Goal: Transaction & Acquisition: Purchase product/service

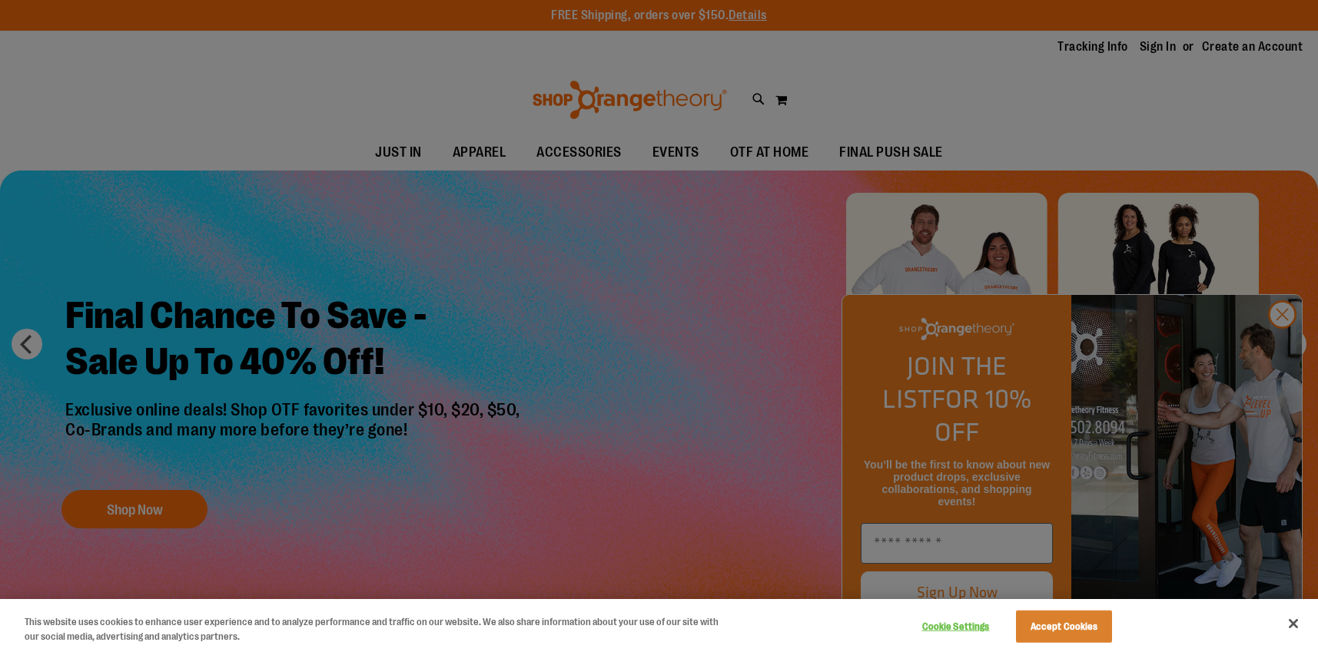
click at [1282, 350] on div at bounding box center [659, 326] width 1318 height 652
click at [1286, 350] on div at bounding box center [659, 326] width 1318 height 652
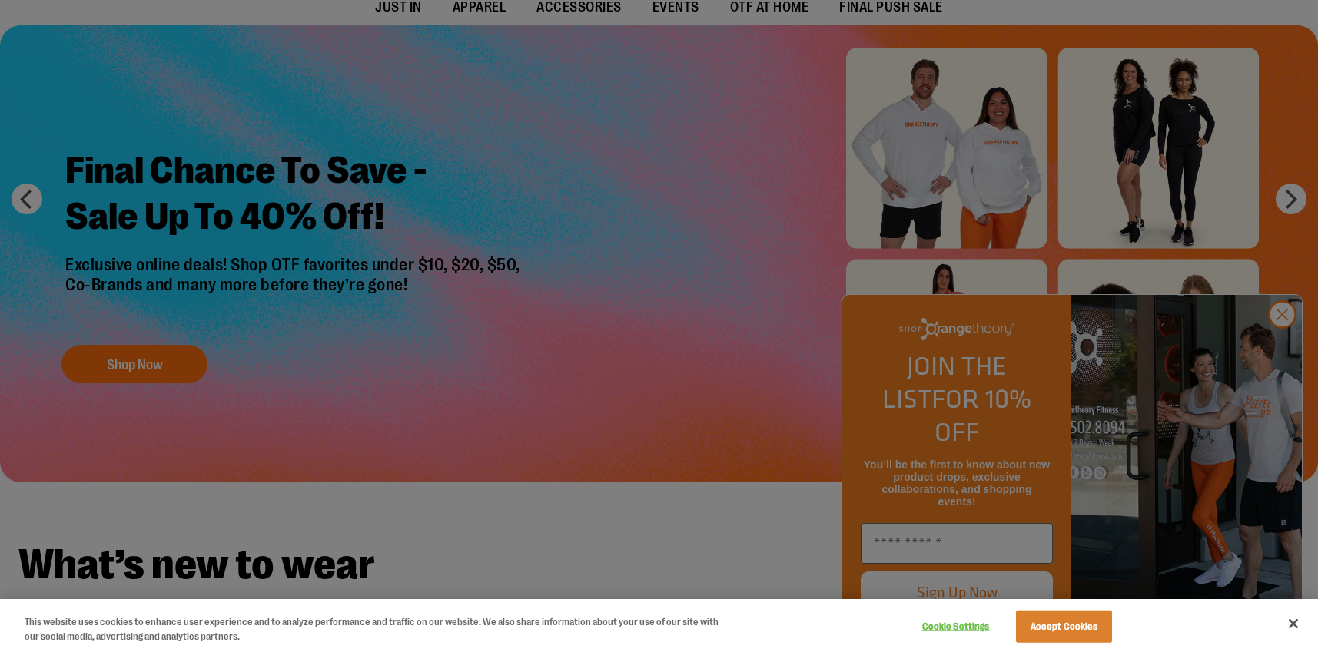
scroll to position [294, 0]
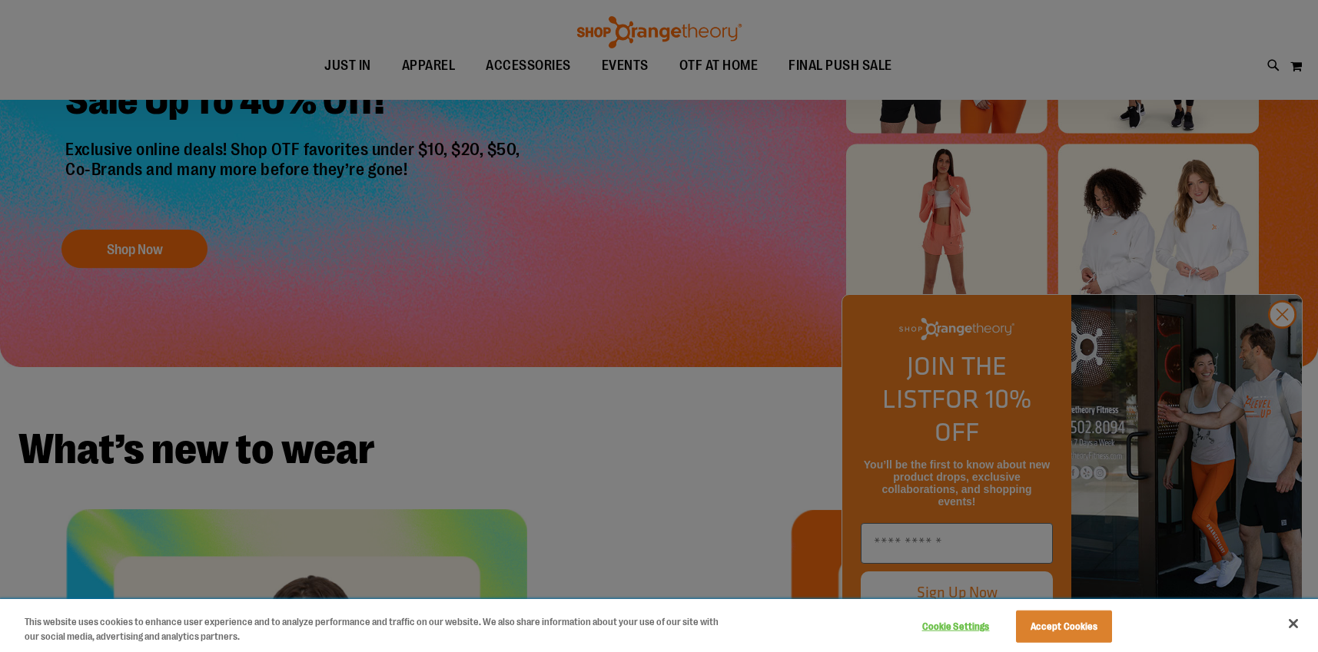
drag, startPoint x: 1086, startPoint y: 645, endPoint x: 1081, endPoint y: 629, distance: 16.3
click at [1086, 645] on div "Cookie Settings Accept Cookies" at bounding box center [1014, 626] width 214 height 50
click at [1081, 628] on button "Accept Cookies" at bounding box center [1064, 627] width 96 height 32
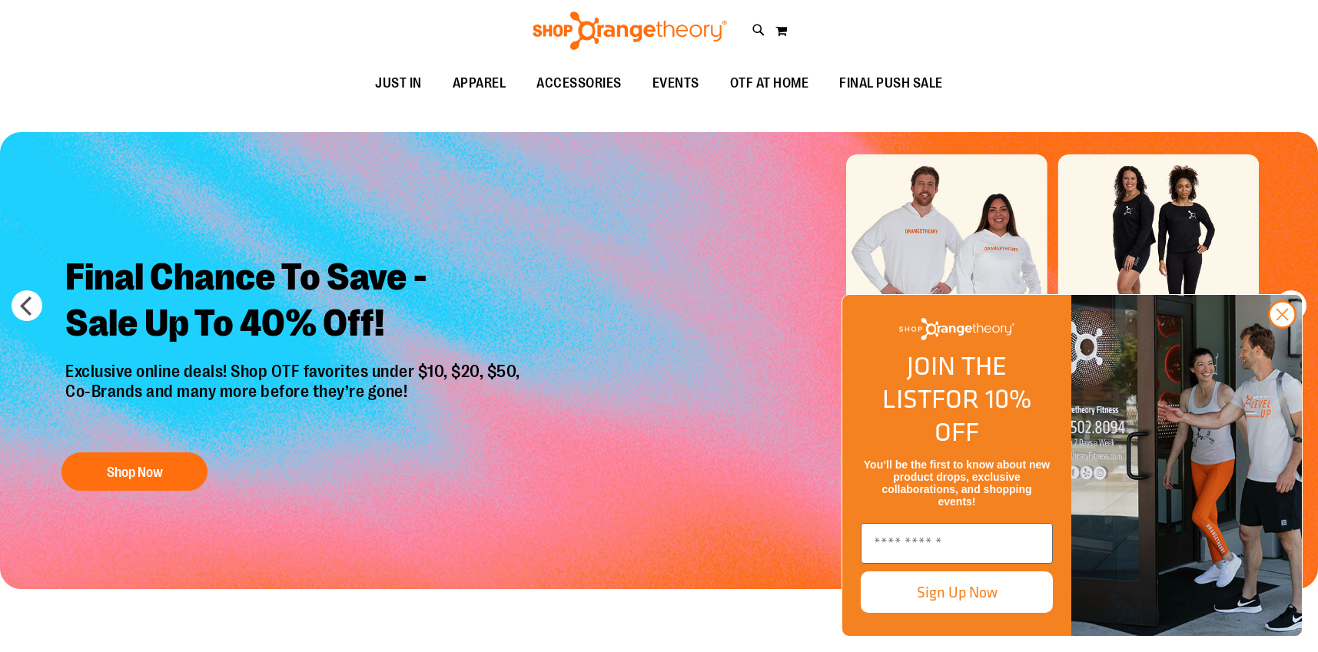
scroll to position [0, 0]
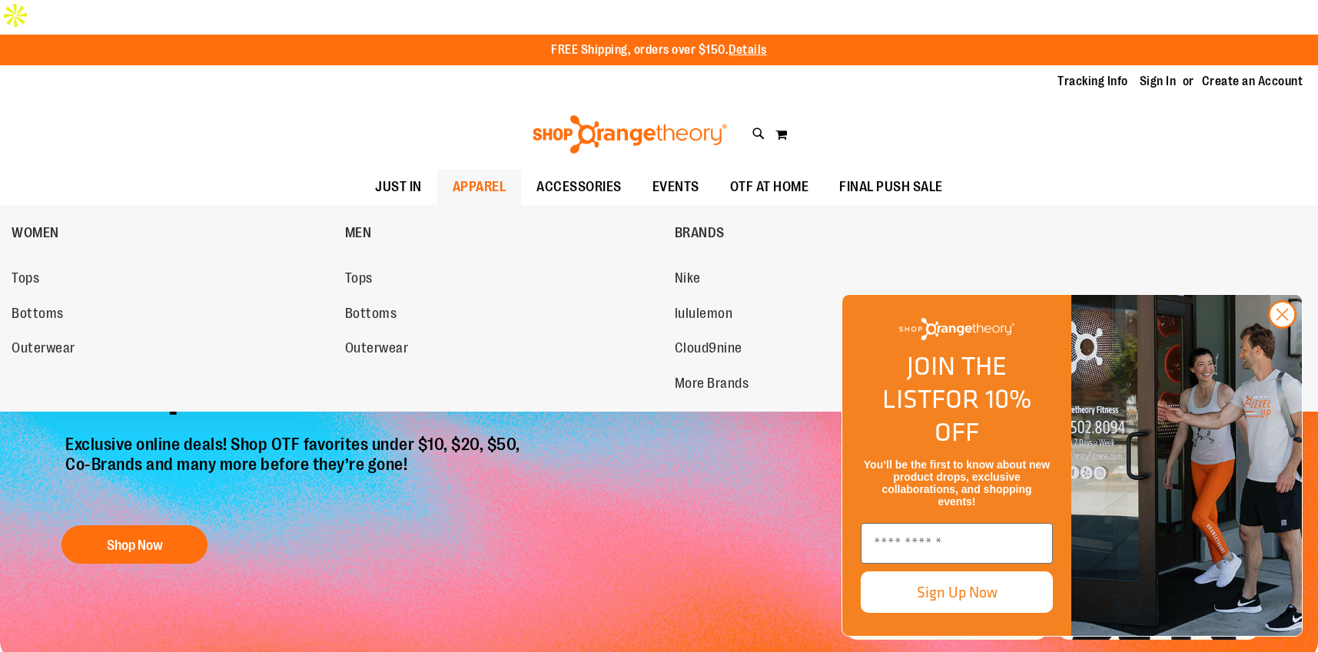
click at [464, 170] on span "APPAREL" at bounding box center [480, 187] width 54 height 35
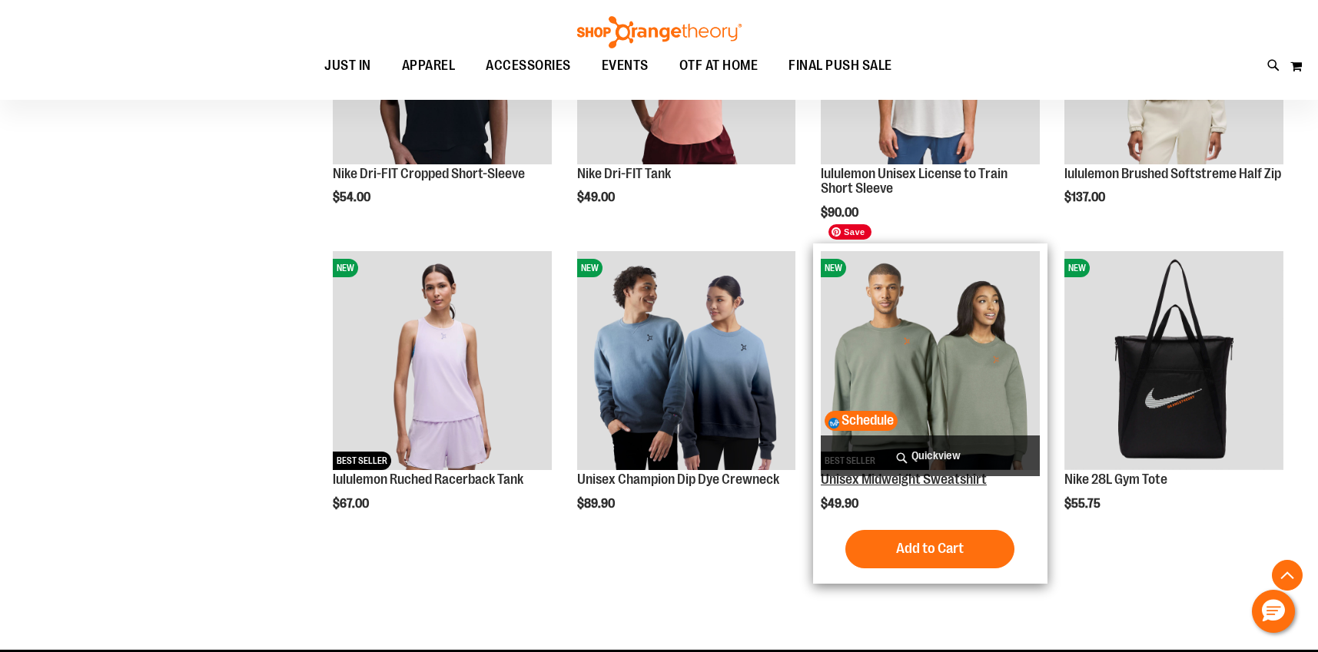
scroll to position [716, 0]
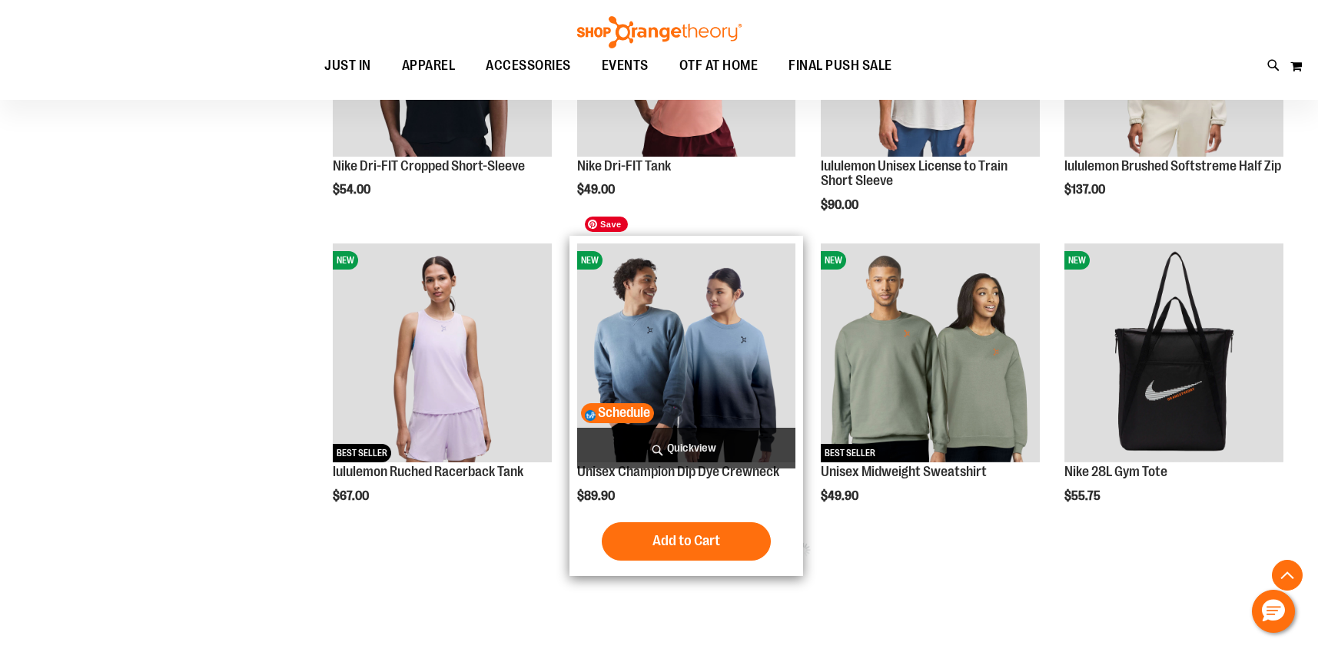
click at [725, 379] on img "product" at bounding box center [686, 353] width 219 height 219
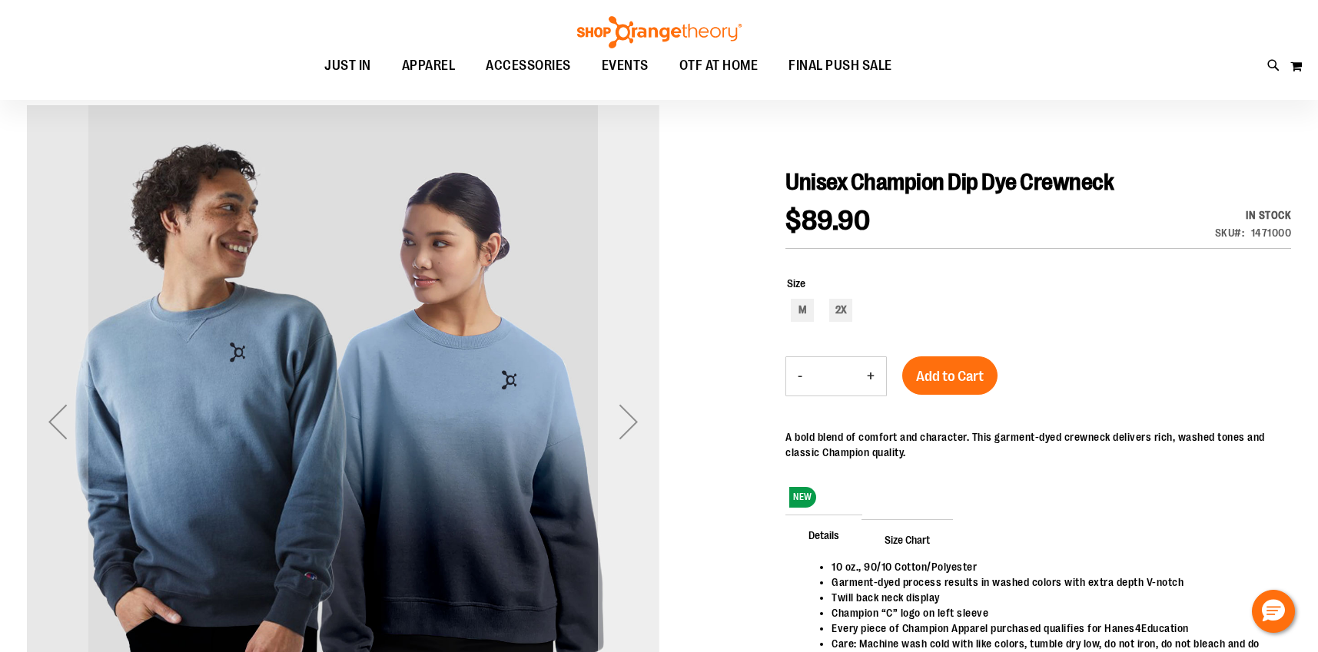
scroll to position [121, 0]
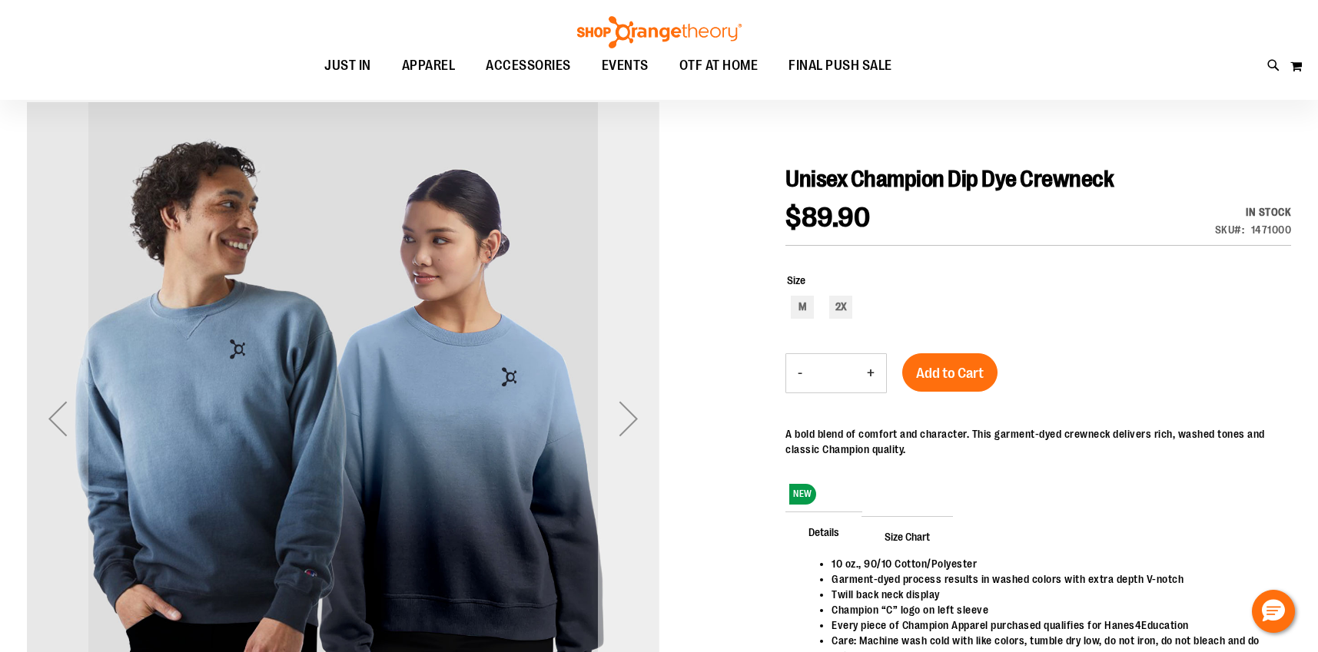
click at [626, 422] on div "Next" at bounding box center [628, 418] width 61 height 61
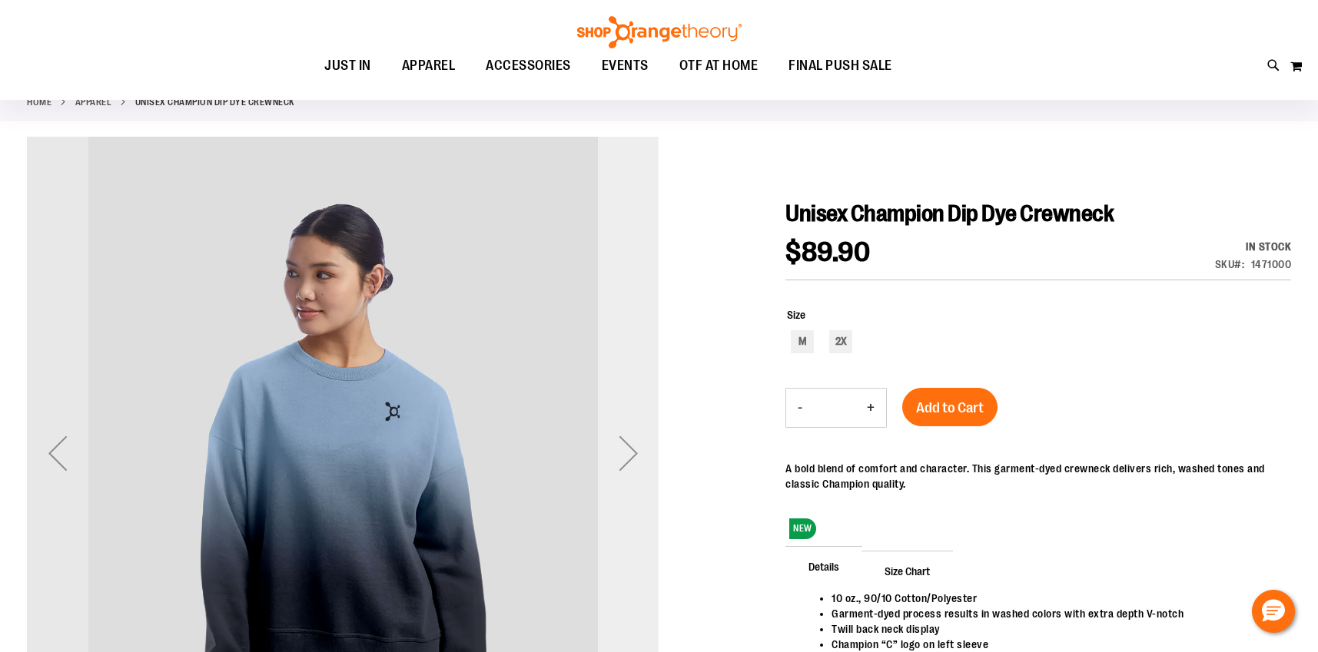
click at [626, 423] on div "Next" at bounding box center [628, 453] width 61 height 61
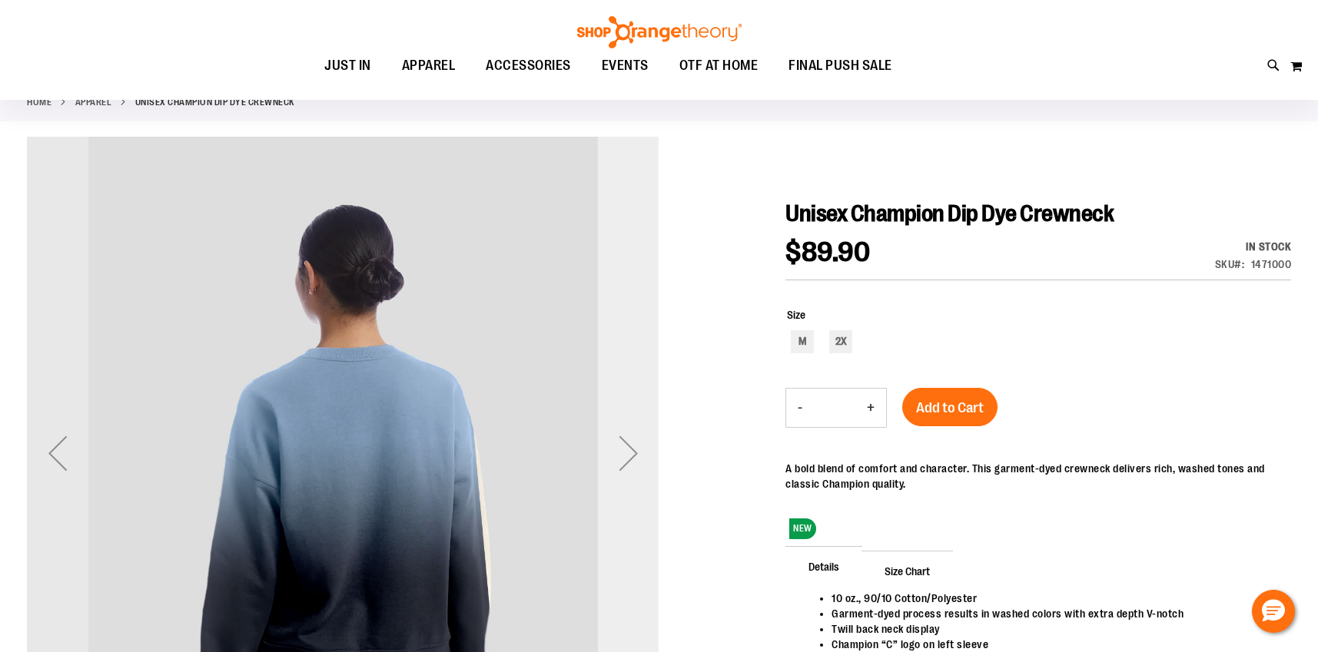
click at [626, 423] on div "Next" at bounding box center [628, 453] width 61 height 61
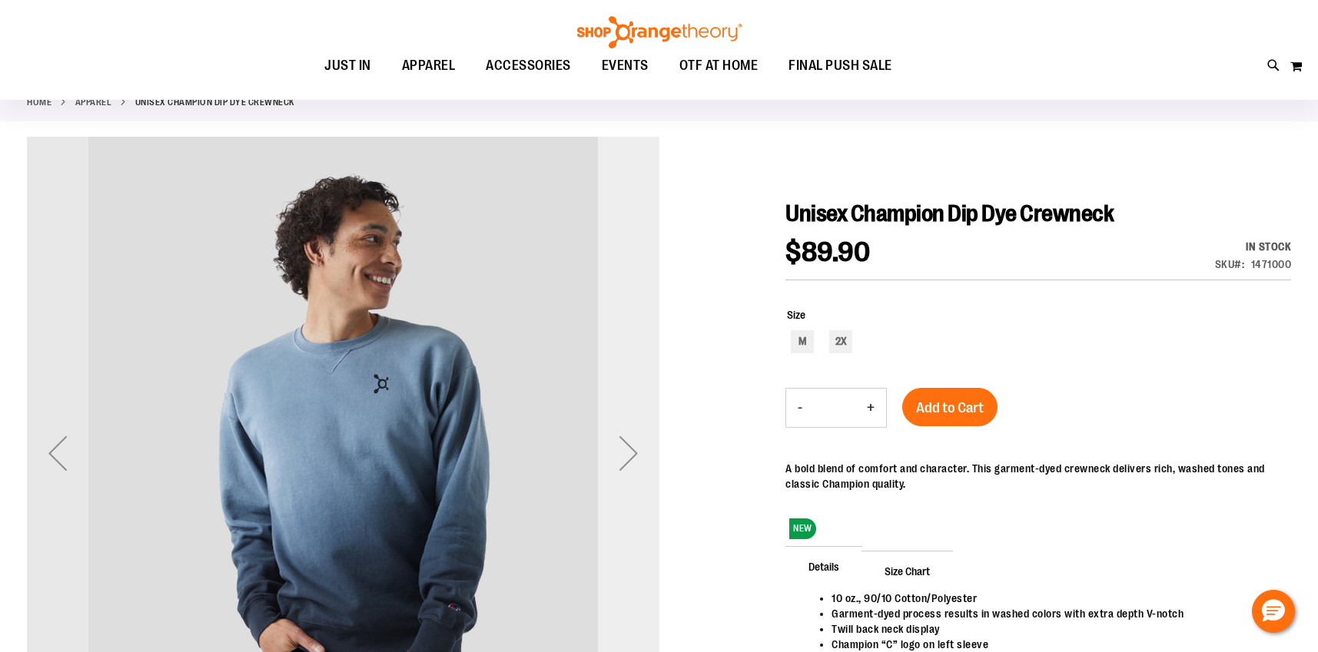
click at [626, 423] on div "Next" at bounding box center [628, 453] width 61 height 61
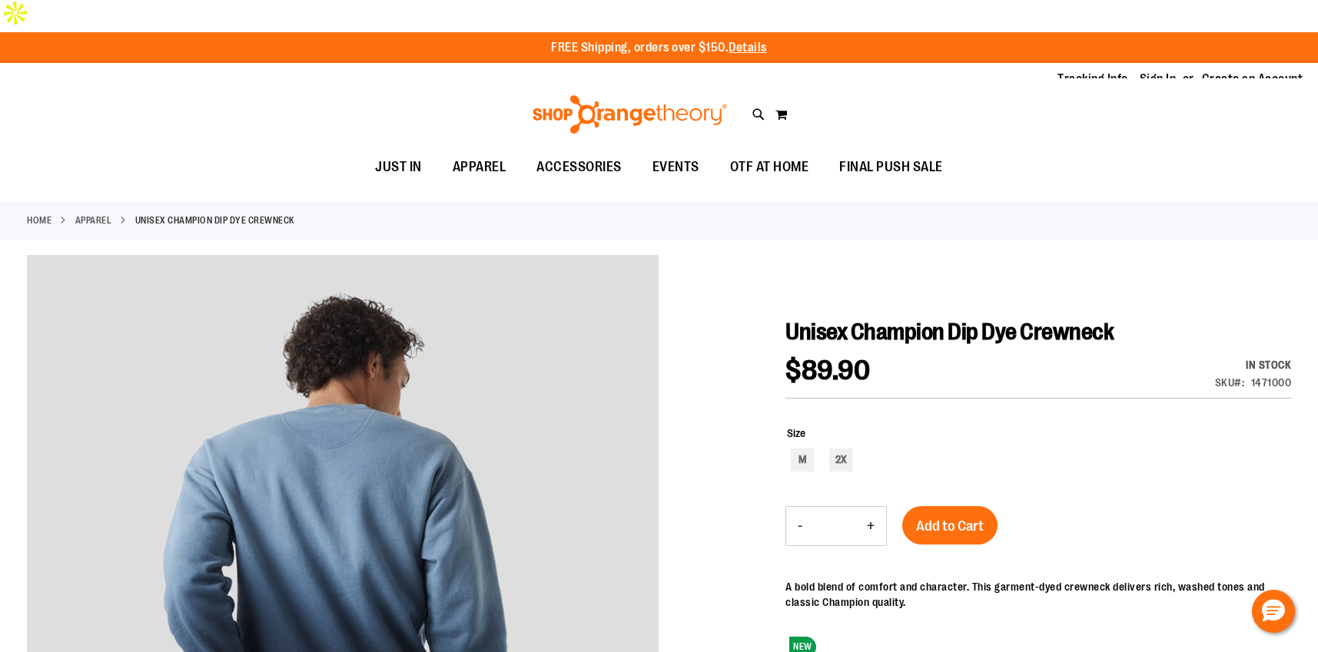
scroll to position [0, 0]
